Goal: Register for event/course

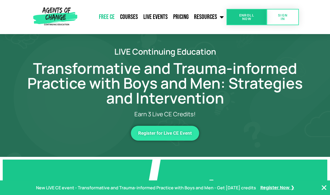
click at [110, 16] on link "Free CE" at bounding box center [106, 17] width 21 height 14
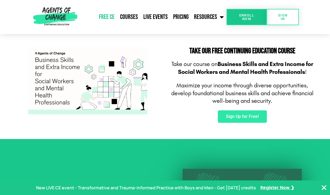
scroll to position [327, 0]
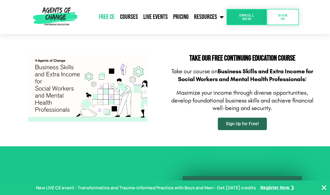
click at [238, 126] on link "Sign Up for Free!" at bounding box center [242, 124] width 49 height 12
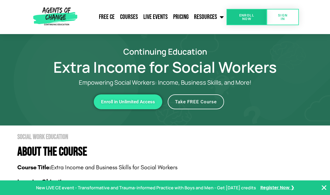
click at [190, 103] on span "Take FREE Course" at bounding box center [196, 102] width 42 height 5
